Goal: Task Accomplishment & Management: Manage account settings

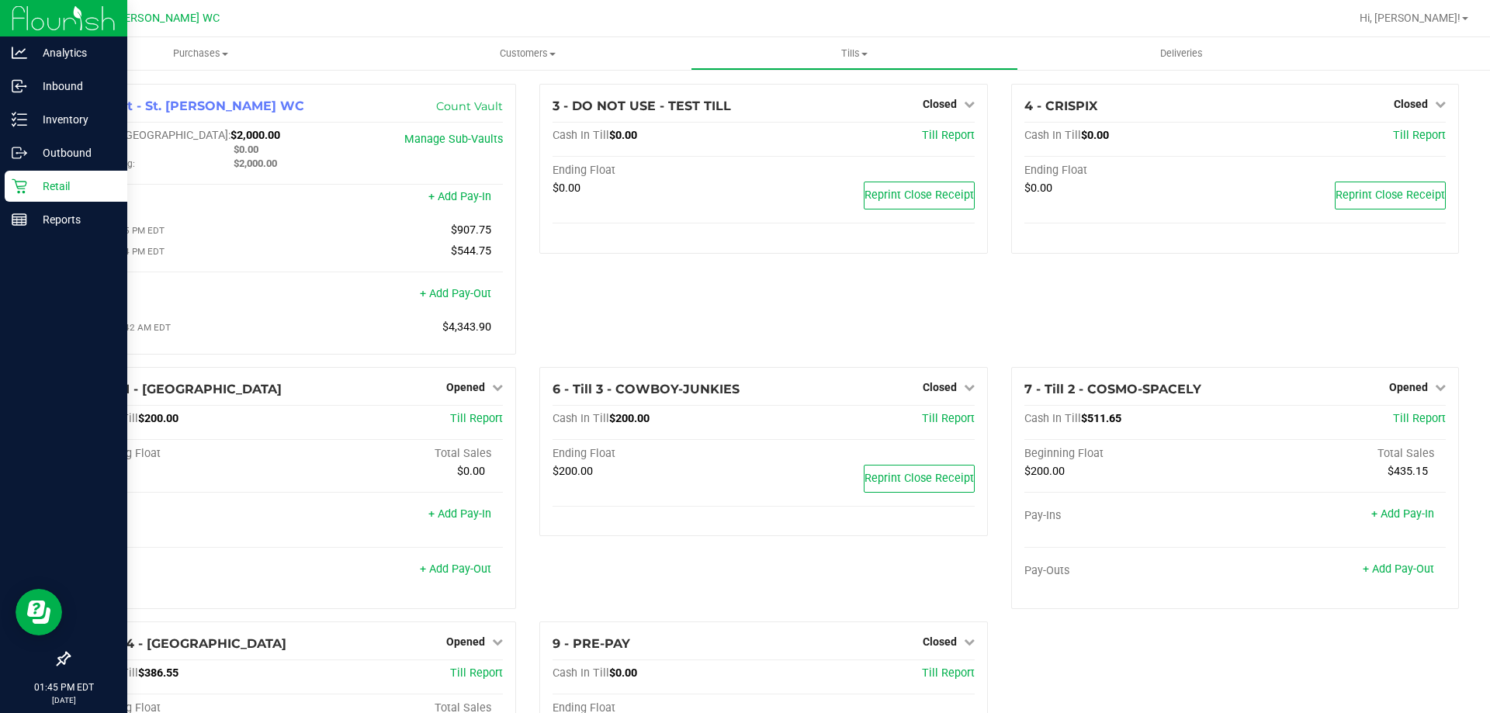
click at [16, 183] on icon at bounding box center [19, 186] width 15 height 15
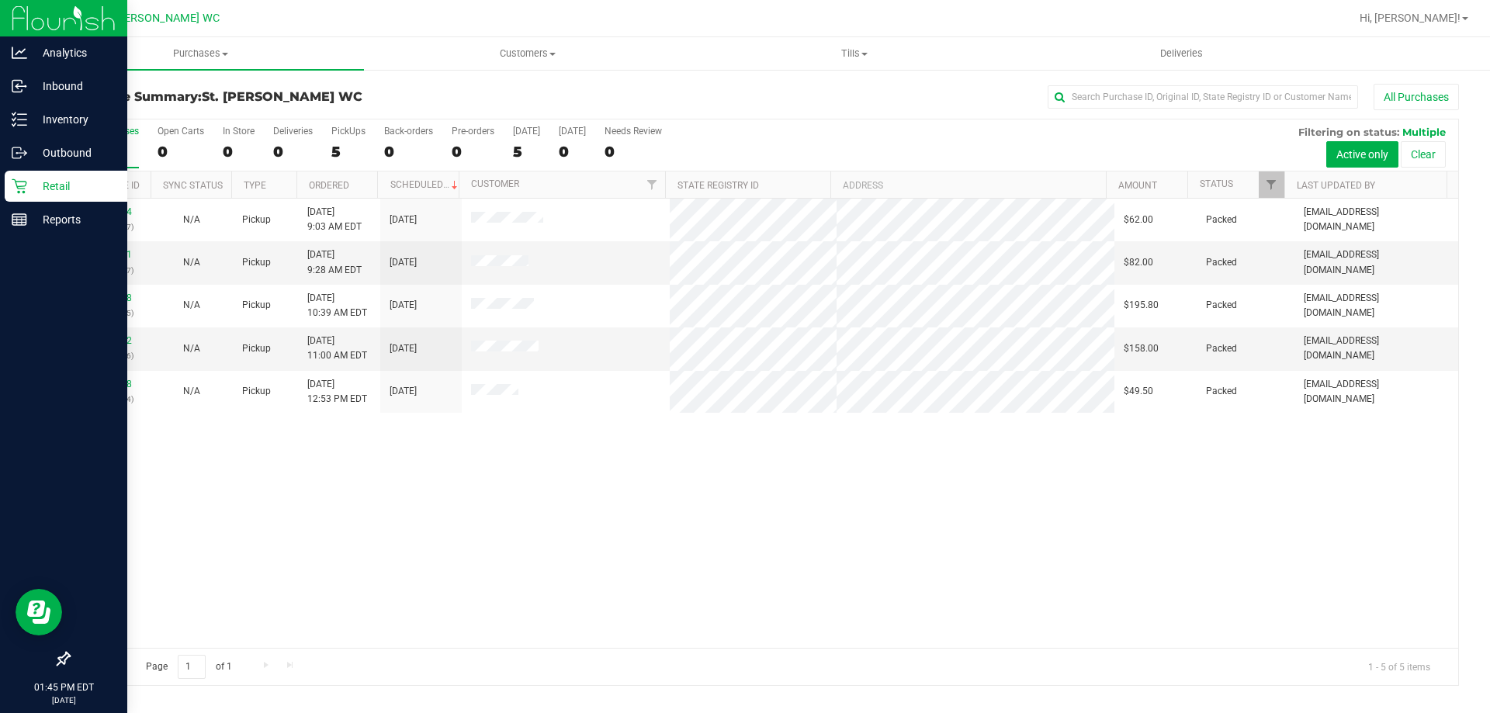
click at [606, 106] on div "All Purchases" at bounding box center [996, 97] width 928 height 26
click at [42, 86] on p "Inbound" at bounding box center [73, 86] width 93 height 19
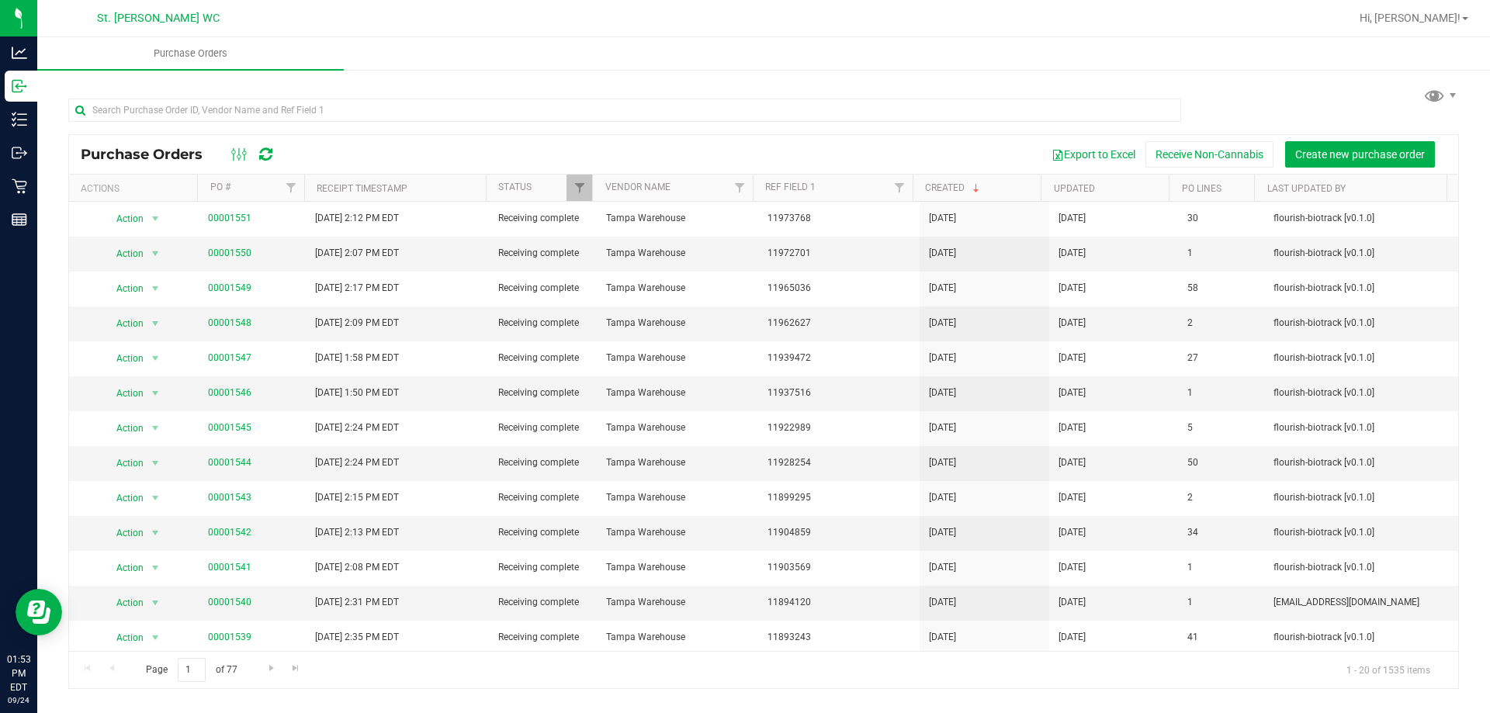
click at [411, 24] on div at bounding box center [814, 18] width 1072 height 30
click at [526, 26] on div at bounding box center [814, 18] width 1072 height 30
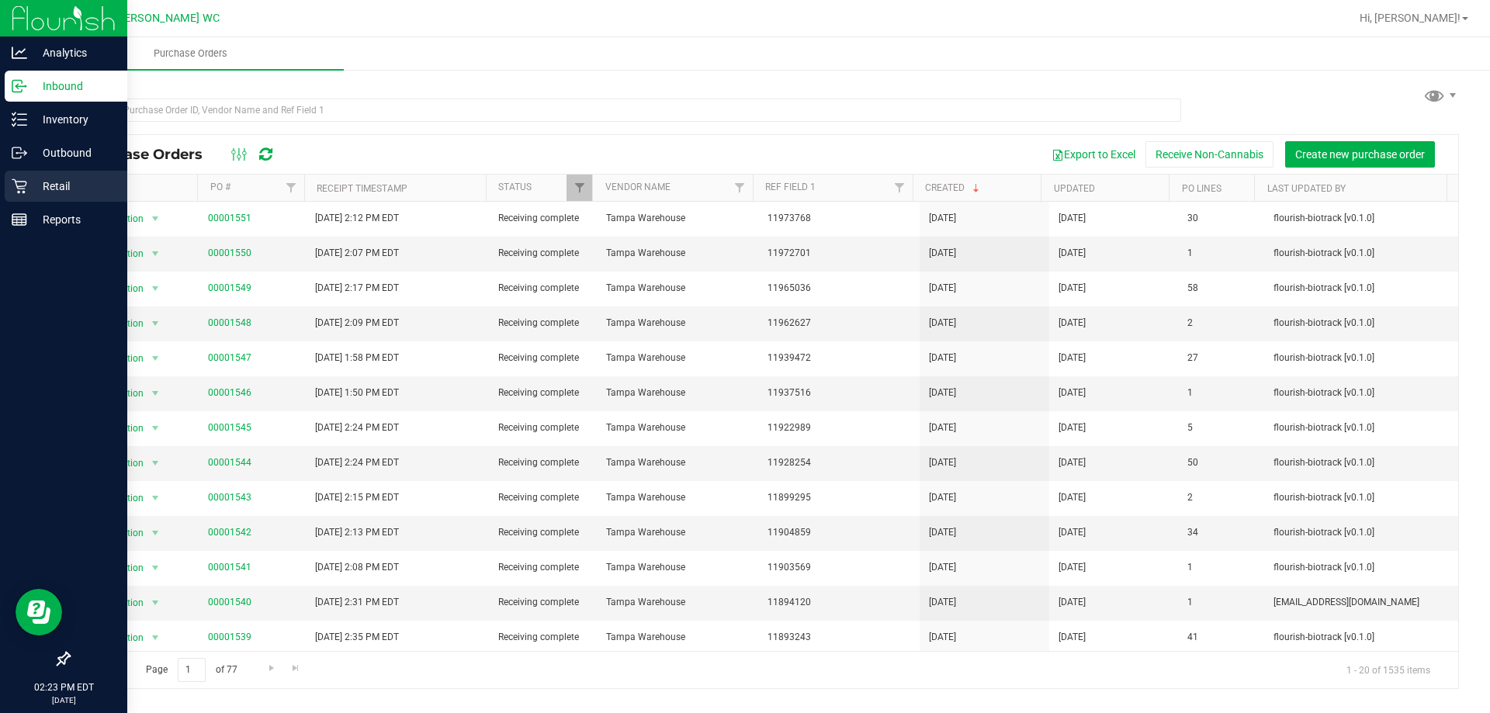
click at [35, 186] on p "Retail" at bounding box center [73, 186] width 93 height 19
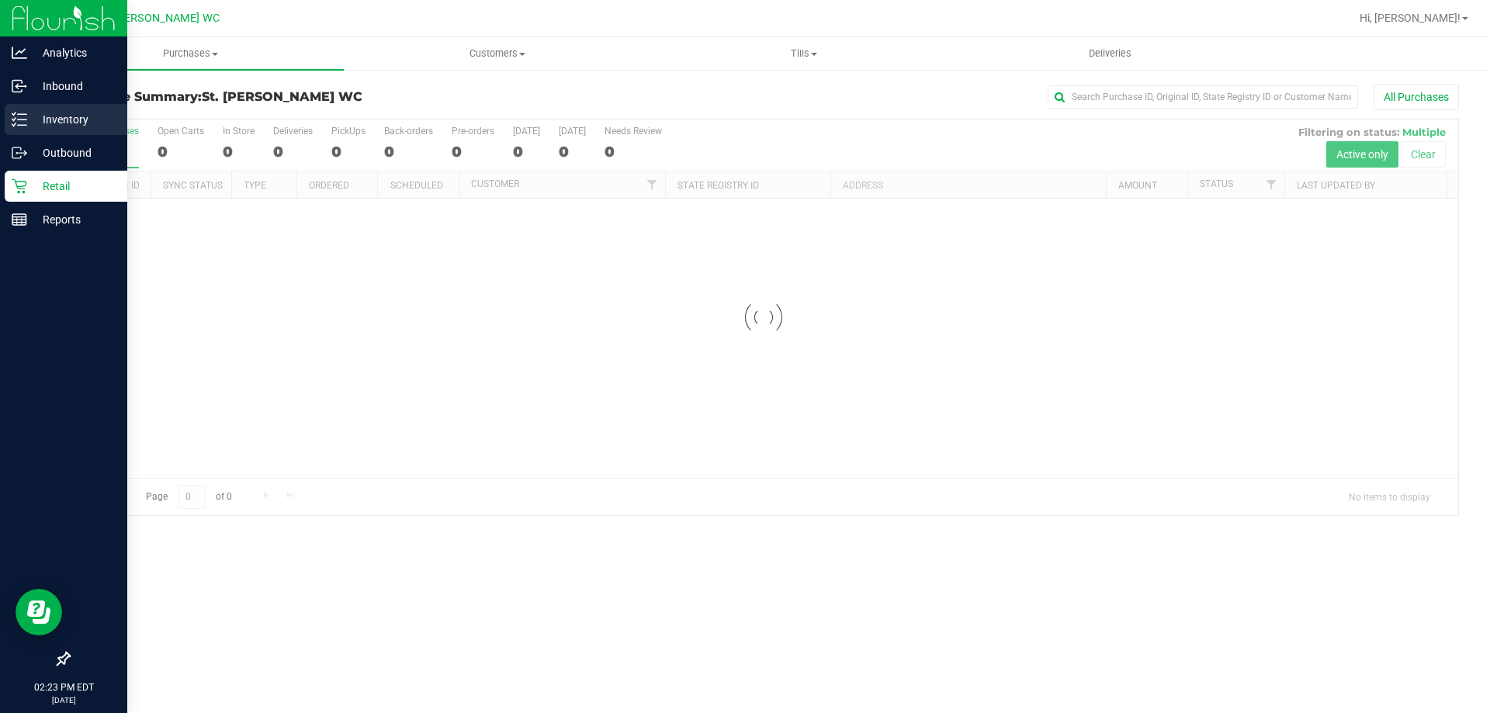
click at [45, 120] on p "Inventory" at bounding box center [73, 119] width 93 height 19
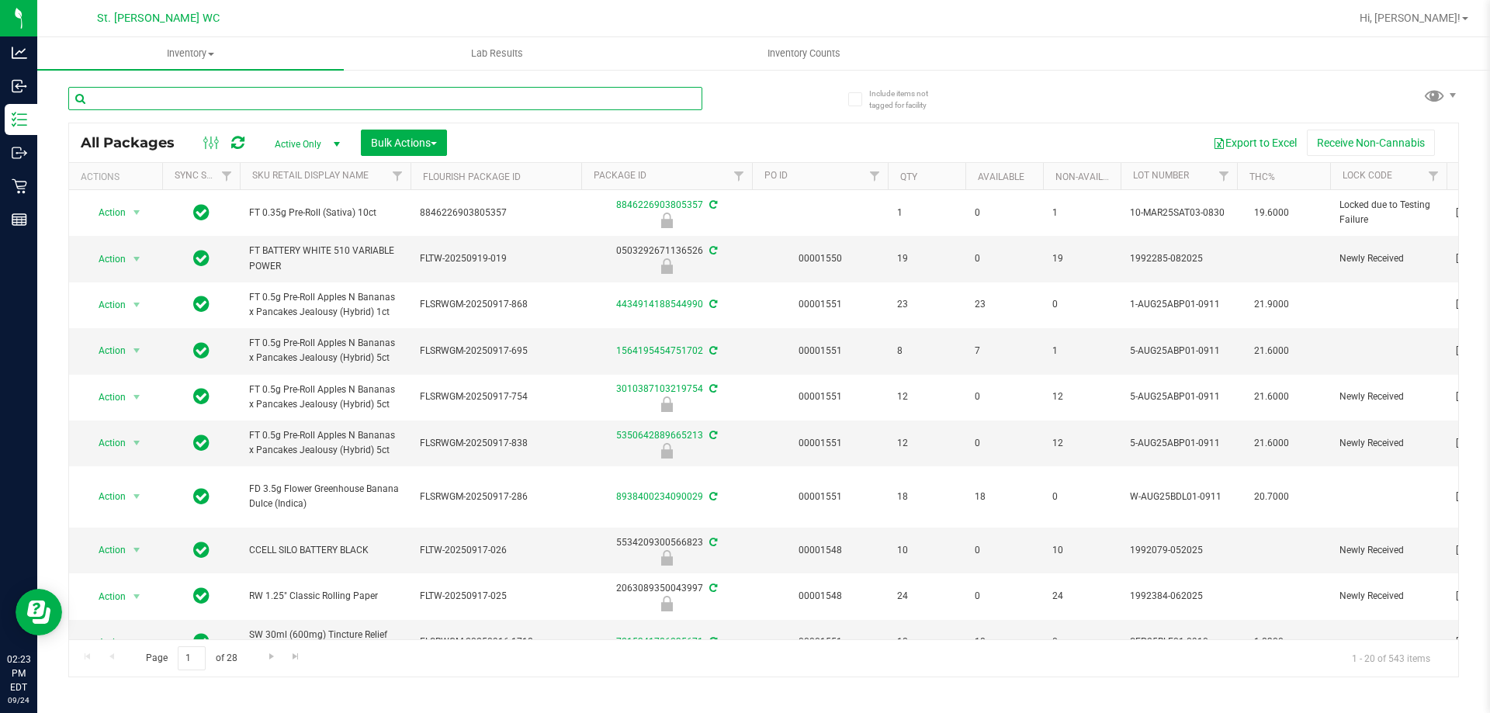
click at [336, 102] on input "text" at bounding box center [385, 98] width 634 height 23
click at [1439, 25] on link "Hi, [PERSON_NAME]!" at bounding box center [1414, 18] width 121 height 16
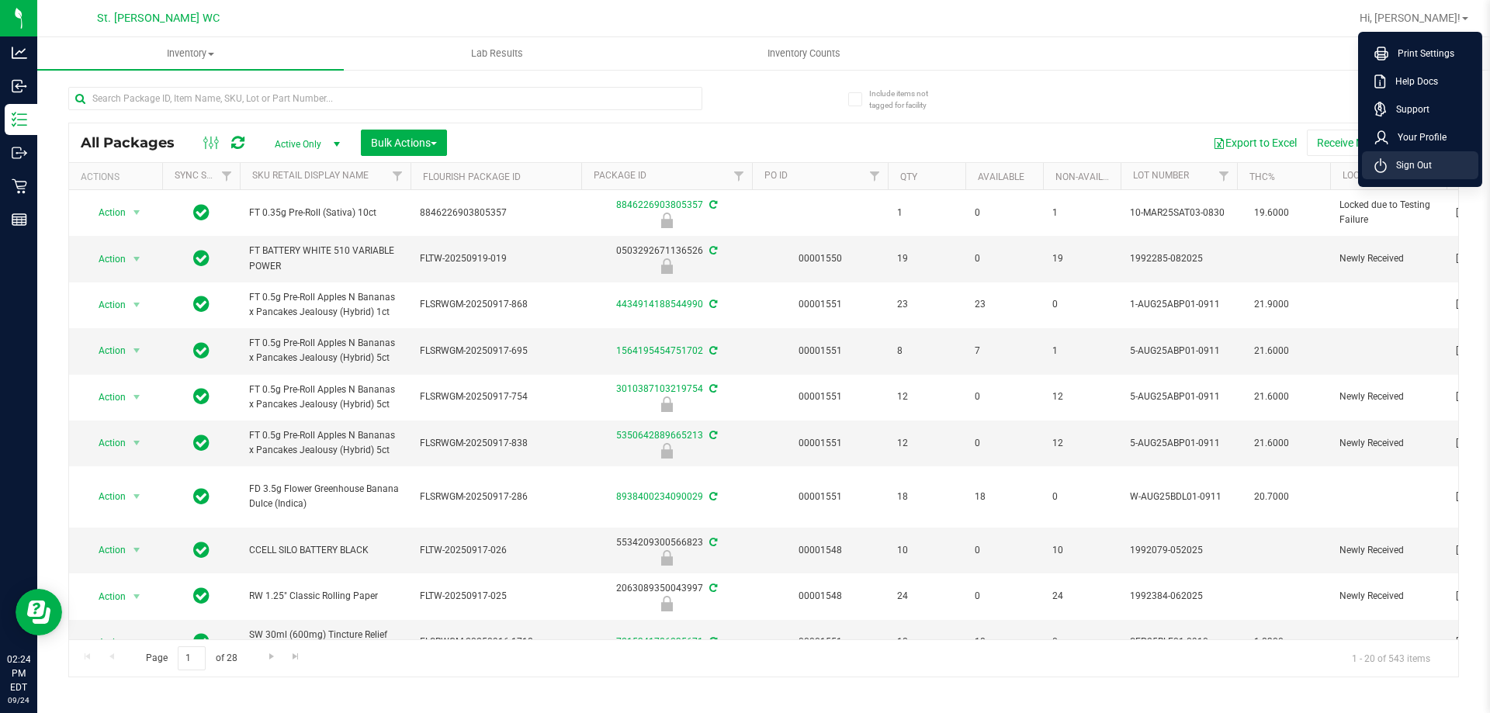
click at [1415, 169] on span "Sign Out" at bounding box center [1409, 166] width 45 height 16
